Goal: Task Accomplishment & Management: Manage account settings

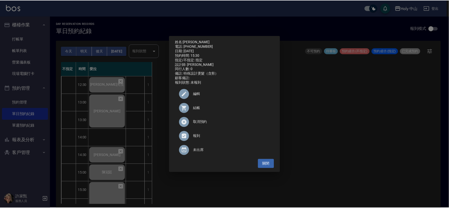
scroll to position [75, 0]
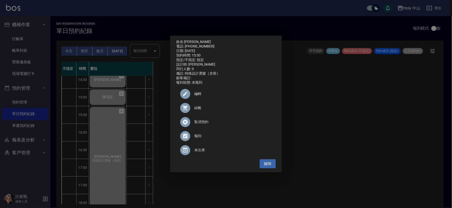
click at [358, 158] on div "姓名: 蕭先生 電話: 0975364180 日期: 2025/08/16 預約時間: 15:30 指定/不指定: 指定 設計師: 愛拉 同行人數: 0 備註…" at bounding box center [226, 104] width 452 height 208
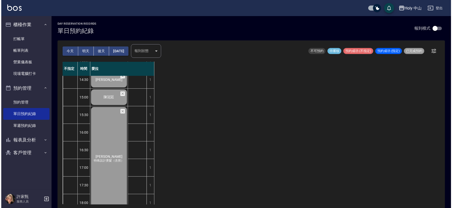
scroll to position [158, 0]
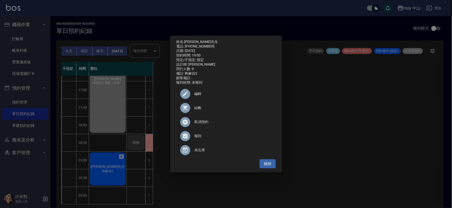
click at [197, 110] on span "結帳" at bounding box center [232, 107] width 77 height 5
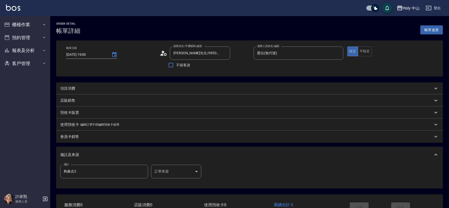
click at [101, 88] on div "項目消費" at bounding box center [246, 88] width 373 height 5
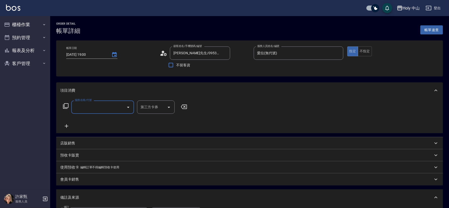
click at [120, 108] on input "服務名稱/代號" at bounding box center [99, 107] width 51 height 9
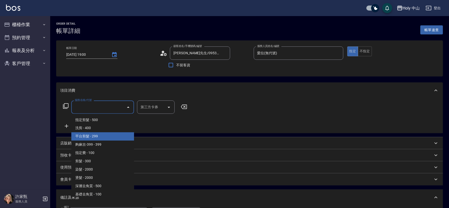
click at [110, 133] on span "平台剪髮 - 299" at bounding box center [102, 136] width 63 height 8
type input "平台剪髮(4)"
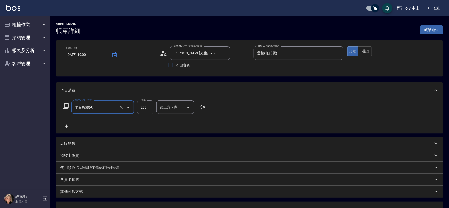
click at [178, 109] on input "第三方卡券" at bounding box center [172, 107] width 26 height 9
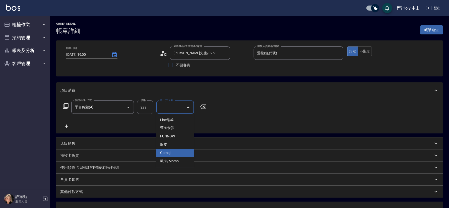
click at [169, 152] on span "Gomaji" at bounding box center [175, 153] width 38 height 8
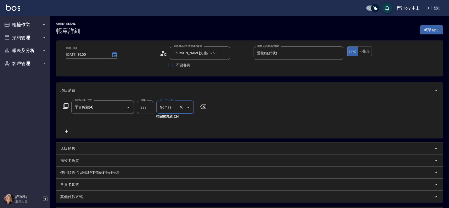
type input "Gomaji"
click at [367, 52] on button "不指定" at bounding box center [365, 51] width 14 height 10
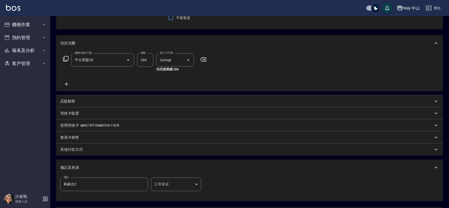
scroll to position [94, 0]
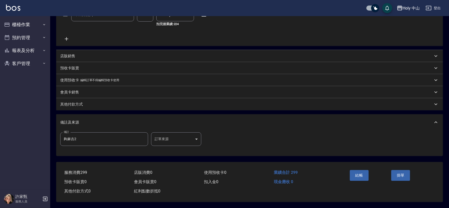
click at [160, 139] on body "Holy 中山 登出 櫃檯作業 打帳單 帳單列表 營業儀表板 現場電腦打卡 預約管理 預約管理 單日預約紀錄 單週預約紀錄 報表及分析 報表目錄 店家日報表 …" at bounding box center [224, 58] width 449 height 300
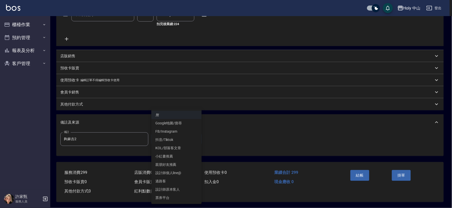
click at [175, 197] on li "票券平台" at bounding box center [176, 198] width 50 height 8
type input "票券平台"
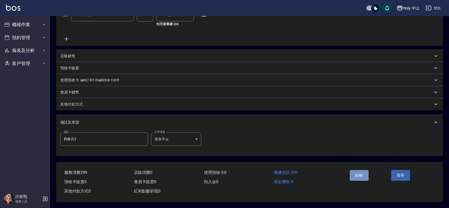
click at [363, 175] on button "結帳" at bounding box center [359, 175] width 19 height 11
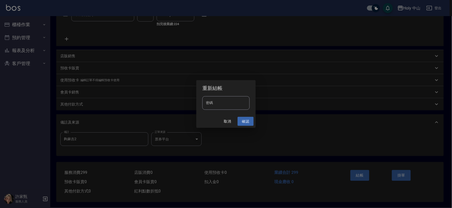
click at [244, 120] on button "確認" at bounding box center [245, 121] width 16 height 9
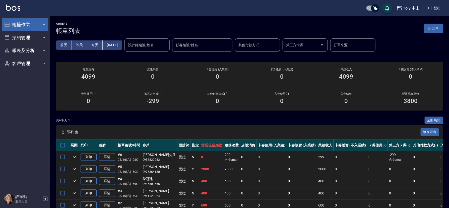
click at [37, 24] on button "櫃檯作業" at bounding box center [25, 24] width 46 height 13
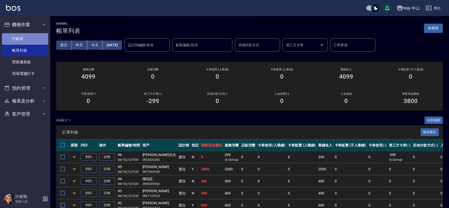
click at [39, 38] on link "打帳單" at bounding box center [25, 39] width 46 height 12
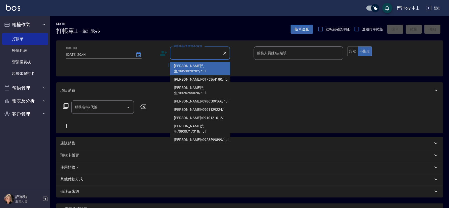
click at [198, 53] on input "顧客姓名/手機號碼/編號" at bounding box center [196, 53] width 48 height 9
click at [199, 66] on li "林先生/0953820282/null" at bounding box center [200, 69] width 60 height 14
type input "林先生/0953820282/null"
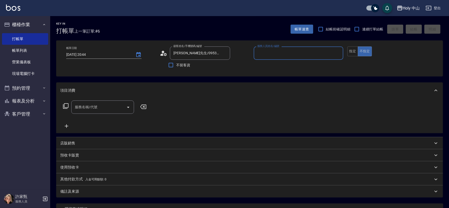
click at [273, 57] on input "服務人員姓名/編號" at bounding box center [298, 53] width 85 height 9
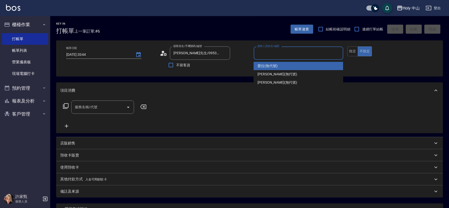
click at [272, 69] on div "愛拉 (無代號)" at bounding box center [299, 66] width 90 height 8
type input "愛拉(無代號)"
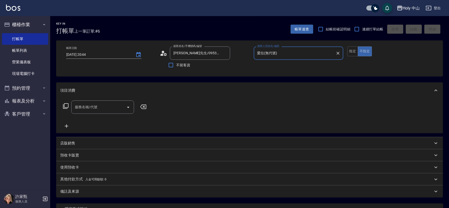
click at [114, 106] on input "服務名稱/代號" at bounding box center [99, 107] width 51 height 9
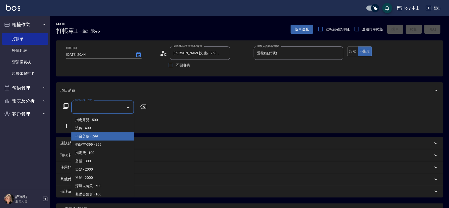
click at [103, 135] on span "平台剪髮 - 299" at bounding box center [102, 136] width 63 height 8
type input "平台剪髮(4)"
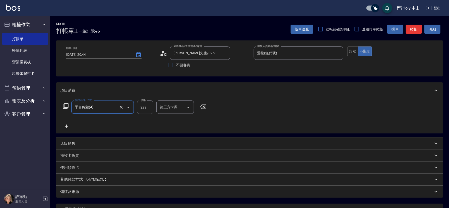
click at [168, 106] on div "第三方卡券 第三方卡券" at bounding box center [176, 106] width 38 height 13
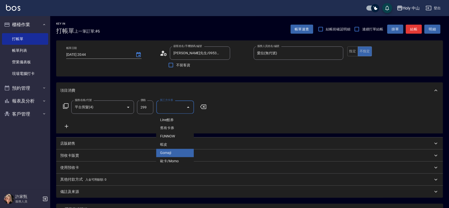
click at [171, 151] on span "Gomaji" at bounding box center [175, 153] width 38 height 8
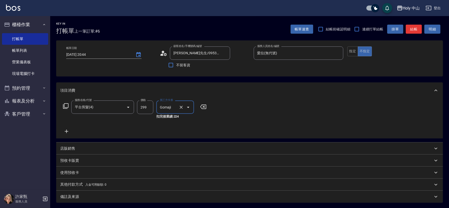
type input "Gomaji"
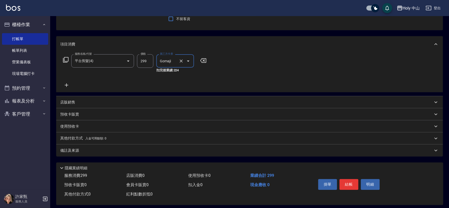
scroll to position [51, 0]
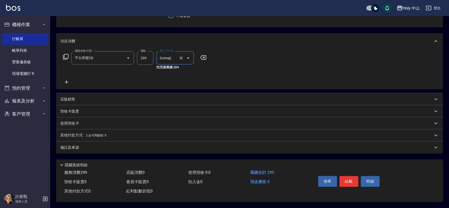
click at [193, 145] on div "備註及來源" at bounding box center [246, 147] width 373 height 5
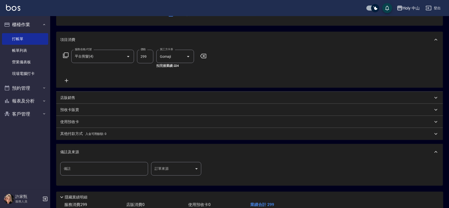
click at [179, 166] on body "Holy 中山 登出 櫃檯作業 打帳單 帳單列表 營業儀表板 現場電腦打卡 預約管理 預約管理 單日預約紀錄 單週預約紀錄 報表及分析 報表目錄 店家日報表 …" at bounding box center [224, 94] width 449 height 291
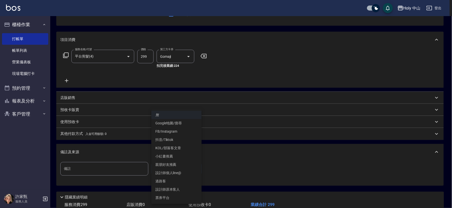
click at [175, 198] on li "票券平台" at bounding box center [176, 198] width 50 height 8
type input "票券平台"
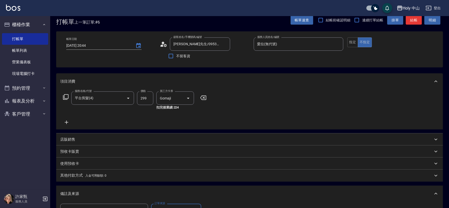
scroll to position [84, 0]
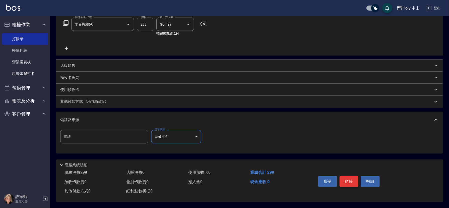
click at [352, 181] on button "結帳" at bounding box center [349, 181] width 19 height 11
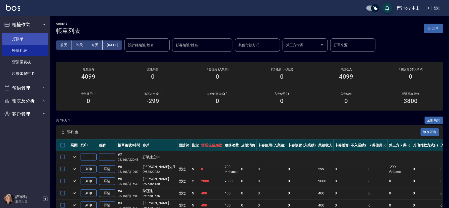
click at [30, 38] on link "打帳單" at bounding box center [25, 39] width 46 height 12
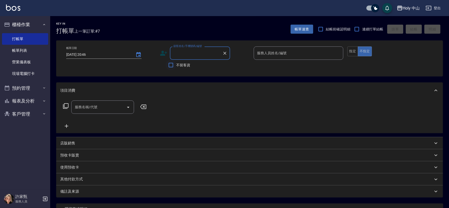
click at [170, 65] on input "不留客資" at bounding box center [171, 65] width 11 height 11
checkbox input "true"
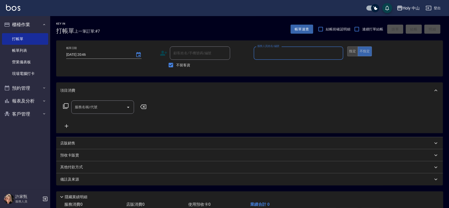
click at [349, 52] on button "指定" at bounding box center [353, 51] width 11 height 10
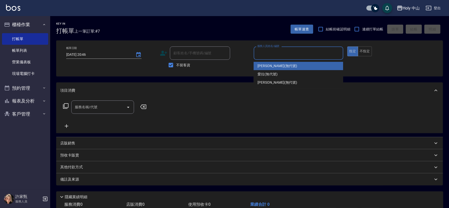
click at [299, 54] on input "服務人員姓名/編號" at bounding box center [298, 53] width 85 height 9
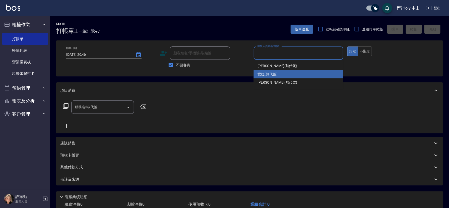
click at [285, 74] on div "愛拉 (無代號)" at bounding box center [299, 74] width 90 height 8
type input "愛拉(無代號)"
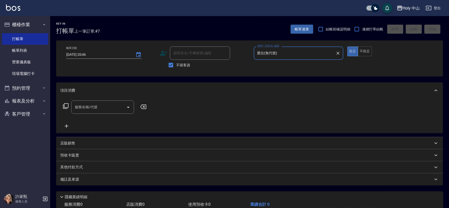
click at [95, 109] on div "服務名稱/代號 服務名稱/代號" at bounding box center [102, 106] width 63 height 13
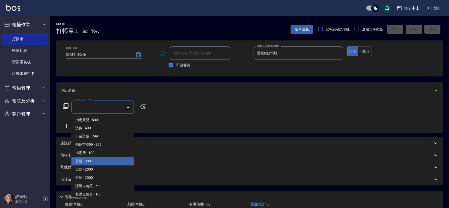
click at [104, 161] on span "剪髮 - 300" at bounding box center [102, 161] width 63 height 8
type input "剪髮(C02)"
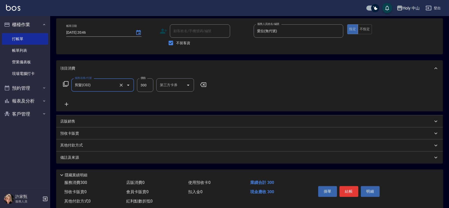
scroll to position [34, 0]
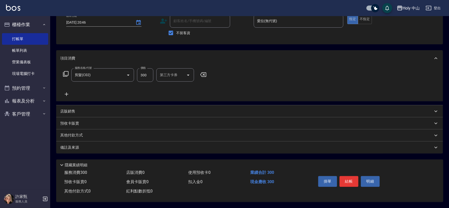
click at [196, 145] on div "備註及來源" at bounding box center [246, 147] width 373 height 5
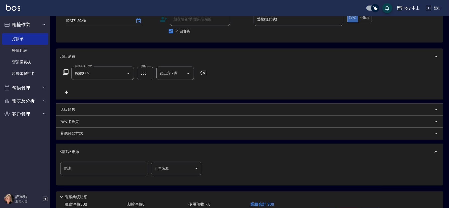
click at [183, 170] on body "Holy 中山 登出 櫃檯作業 打帳單 帳單列表 營業儀表板 現場電腦打卡 預約管理 預約管理 單日預約紀錄 單週預約紀錄 報表及分析 報表目錄 店家日報表 …" at bounding box center [224, 103] width 449 height 274
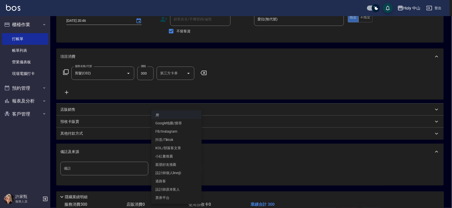
click at [178, 190] on li "設計師原本客人" at bounding box center [176, 189] width 50 height 8
type input "設計師原本客人"
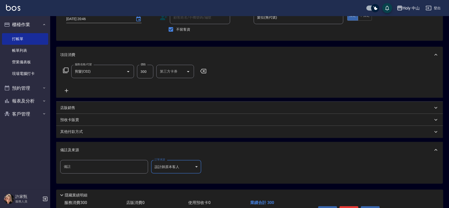
scroll to position [67, 0]
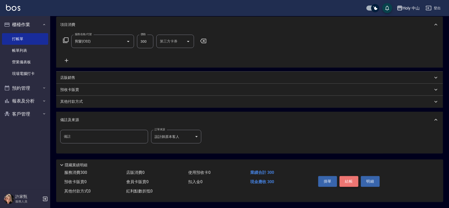
click at [350, 178] on button "結帳" at bounding box center [349, 181] width 19 height 11
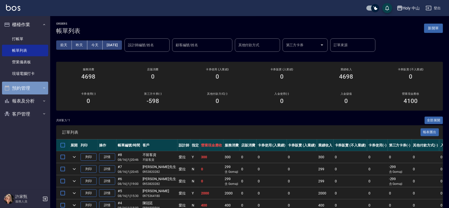
click at [30, 87] on button "預約管理" at bounding box center [25, 88] width 46 height 13
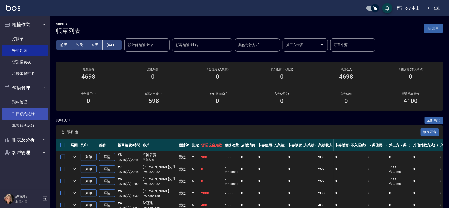
click at [31, 116] on link "單日預約紀錄" at bounding box center [25, 114] width 46 height 12
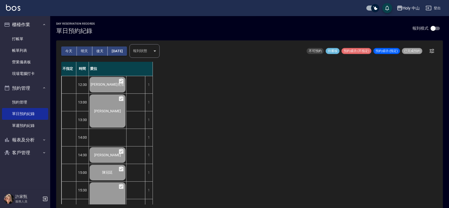
click at [84, 52] on button "明天" at bounding box center [85, 50] width 16 height 9
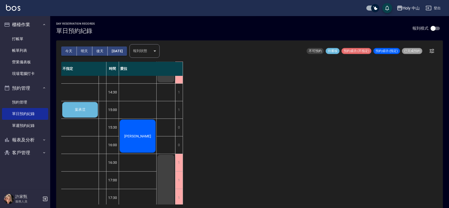
scroll to position [75, 0]
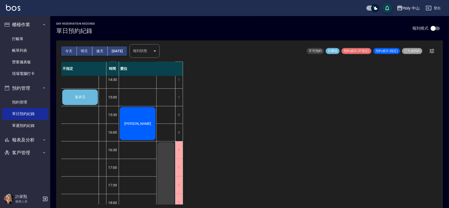
click at [85, 95] on span "葉承澐" at bounding box center [80, 97] width 13 height 5
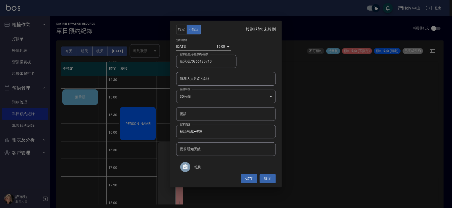
click at [219, 77] on input "服務人員姓名/編號" at bounding box center [225, 78] width 95 height 9
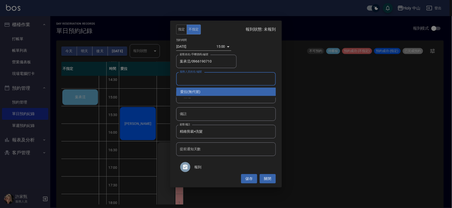
click at [204, 93] on div "愛拉 (無代號)" at bounding box center [225, 92] width 99 height 8
type input "愛拉(無代號)"
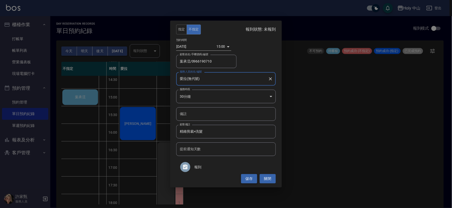
click at [246, 174] on button "儲存" at bounding box center [249, 178] width 16 height 9
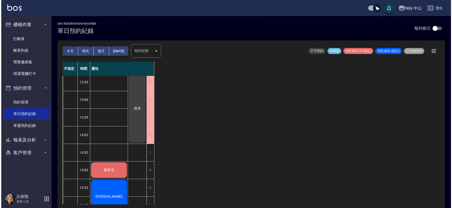
scroll to position [0, 0]
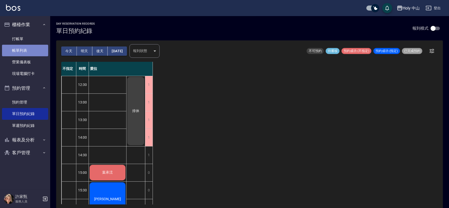
click at [24, 54] on link "帳單列表" at bounding box center [25, 51] width 46 height 12
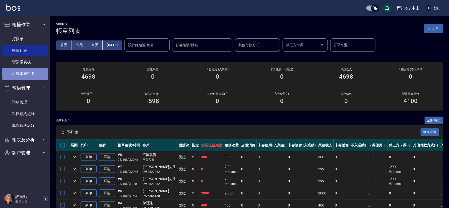
click at [31, 75] on link "現場電腦打卡" at bounding box center [25, 74] width 46 height 12
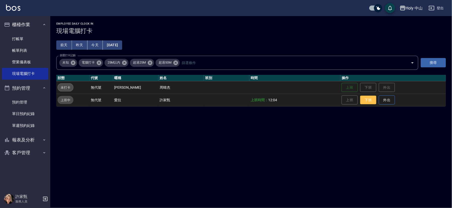
click at [360, 99] on button "下班" at bounding box center [368, 100] width 16 height 9
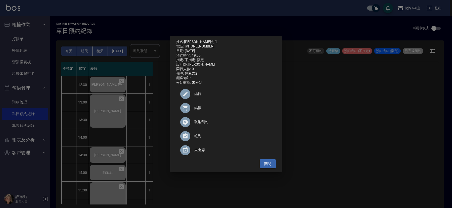
click at [372, 141] on div "姓名: [PERSON_NAME]先生 電話: [PHONE_NUMBER] 日期: [DATE] 預約時間: 19:00 指定/不指定: 指定 設計師: 愛…" at bounding box center [226, 104] width 452 height 208
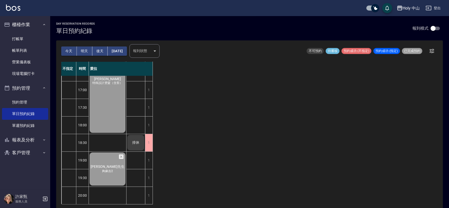
scroll to position [1, 0]
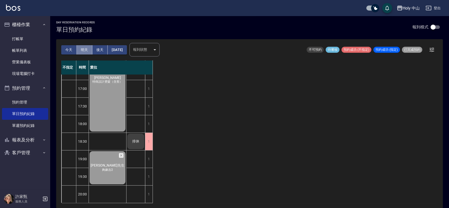
click at [87, 48] on button "明天" at bounding box center [85, 49] width 16 height 9
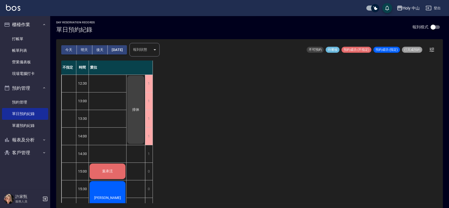
click at [102, 50] on button "後天" at bounding box center [100, 49] width 16 height 9
